Goal: Transaction & Acquisition: Purchase product/service

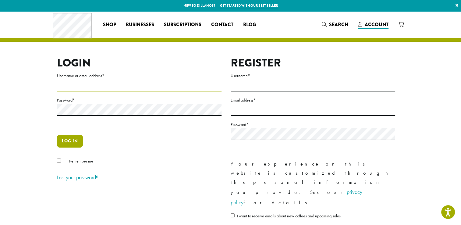
type input "**********"
click at [62, 144] on button "Log in" at bounding box center [70, 141] width 26 height 13
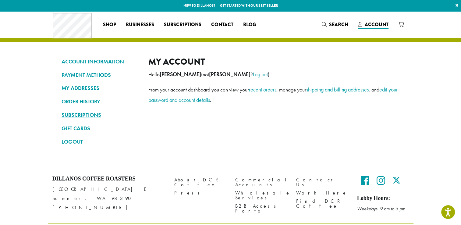
click at [96, 113] on link "SUBSCRIPTIONS" at bounding box center [101, 115] width 78 height 10
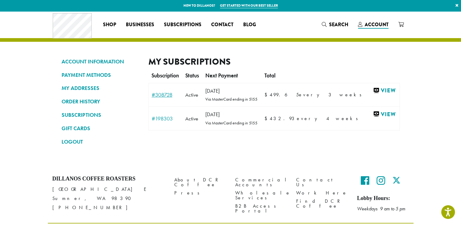
click at [160, 95] on link "#308728" at bounding box center [166, 94] width 28 height 5
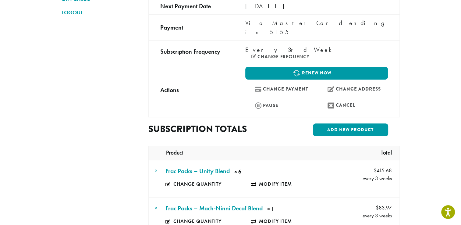
scroll to position [131, 0]
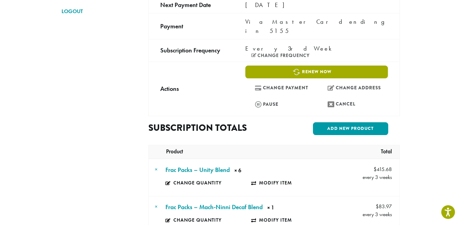
click at [311, 66] on link "Renew now" at bounding box center [316, 72] width 142 height 13
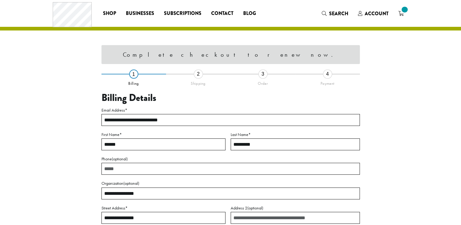
select select "**"
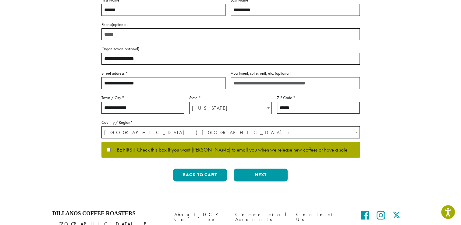
scroll to position [118, 0]
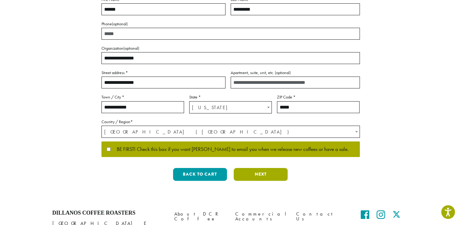
click at [260, 176] on button "Next" at bounding box center [261, 174] width 54 height 13
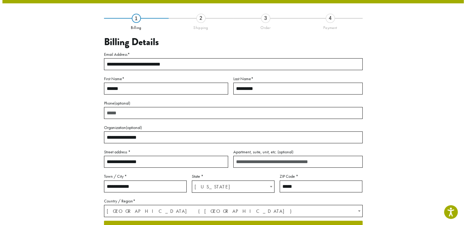
scroll to position [32, 0]
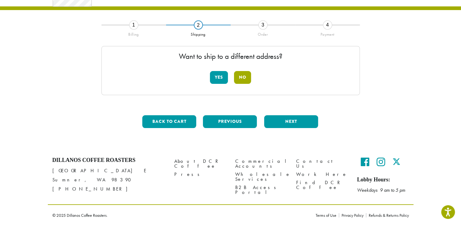
click at [243, 78] on button "No" at bounding box center [242, 77] width 17 height 13
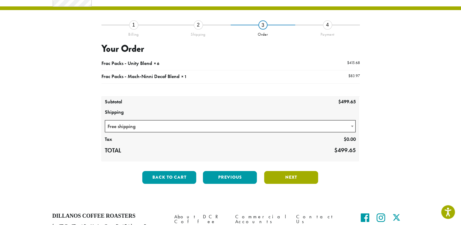
click at [288, 181] on button "Next" at bounding box center [291, 177] width 54 height 13
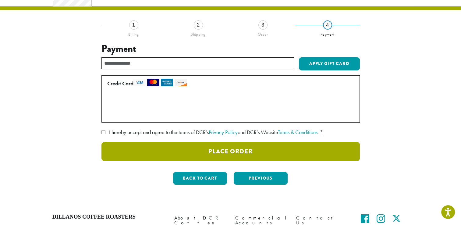
click at [313, 154] on button "Place Order" at bounding box center [231, 151] width 259 height 19
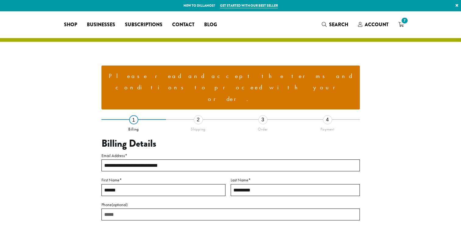
select select "**"
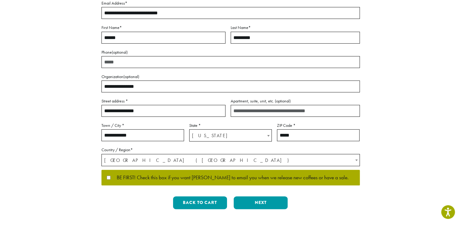
scroll to position [171, 0]
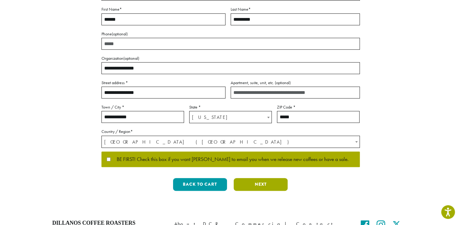
click at [266, 178] on button "Next" at bounding box center [261, 184] width 54 height 13
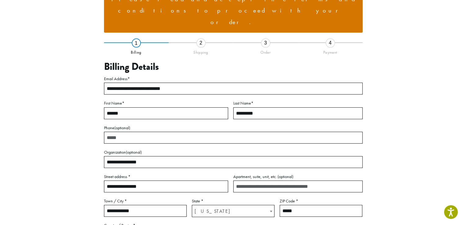
scroll to position [72, 0]
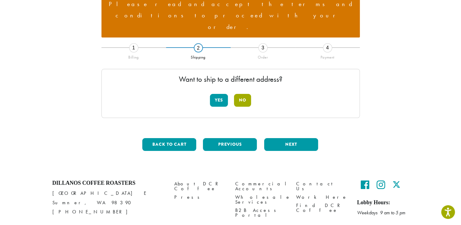
click at [240, 94] on button "No" at bounding box center [242, 100] width 17 height 13
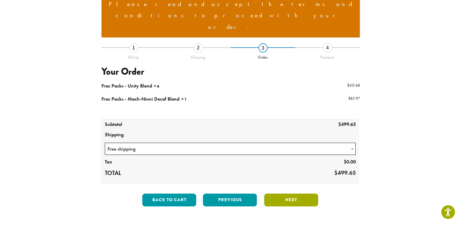
click at [274, 194] on button "Next" at bounding box center [291, 200] width 54 height 13
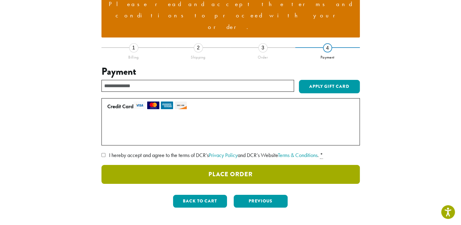
click at [261, 165] on button "Place Order" at bounding box center [231, 174] width 259 height 19
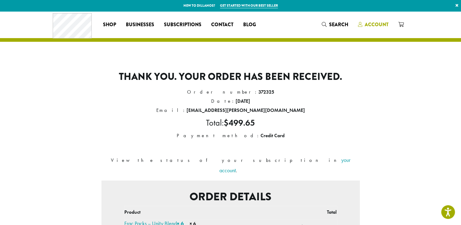
click at [378, 25] on span "Account" at bounding box center [377, 24] width 24 height 7
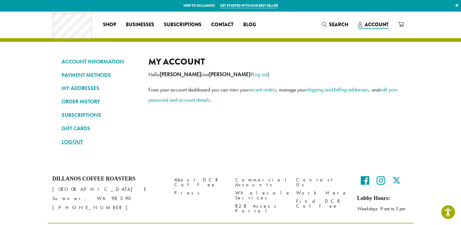
click at [70, 143] on link "LOGOUT" at bounding box center [101, 142] width 78 height 10
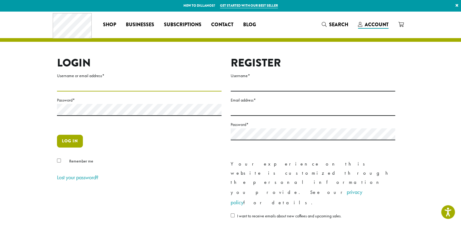
type input "**********"
click at [73, 143] on button "Log in" at bounding box center [70, 141] width 26 height 13
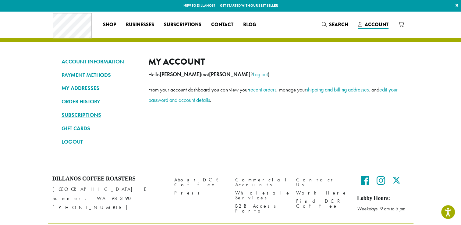
click at [93, 115] on link "SUBSCRIPTIONS" at bounding box center [101, 115] width 78 height 10
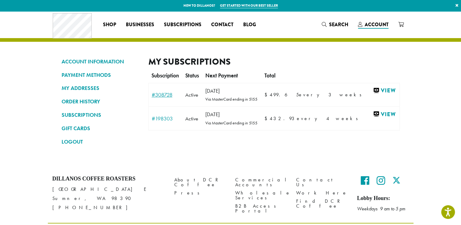
click at [173, 97] on link "#308728" at bounding box center [166, 94] width 28 height 5
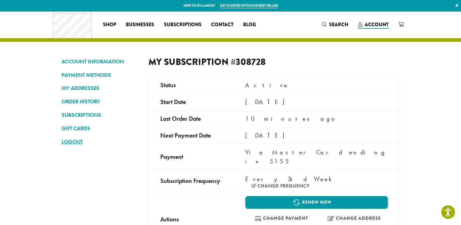
click at [72, 141] on link "LOGOUT" at bounding box center [101, 142] width 78 height 10
